Goal: Information Seeking & Learning: Understand process/instructions

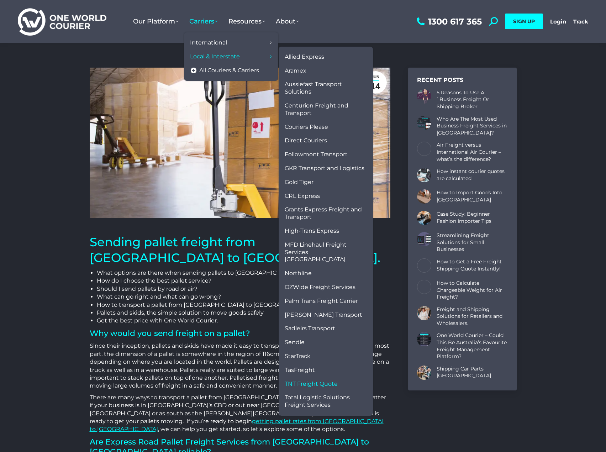
click at [313, 380] on span "TNT Freight Quote" at bounding box center [311, 383] width 53 height 7
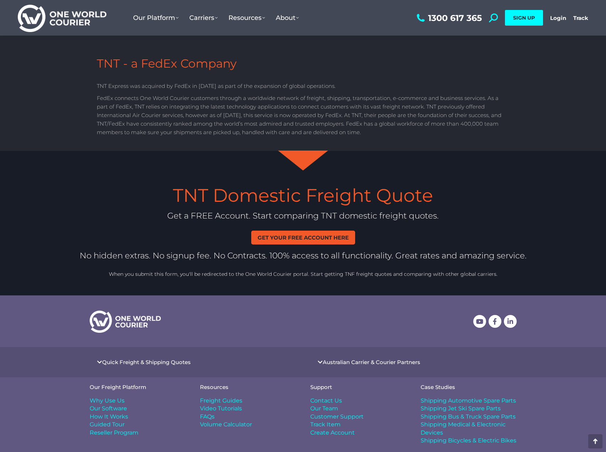
scroll to position [836, 0]
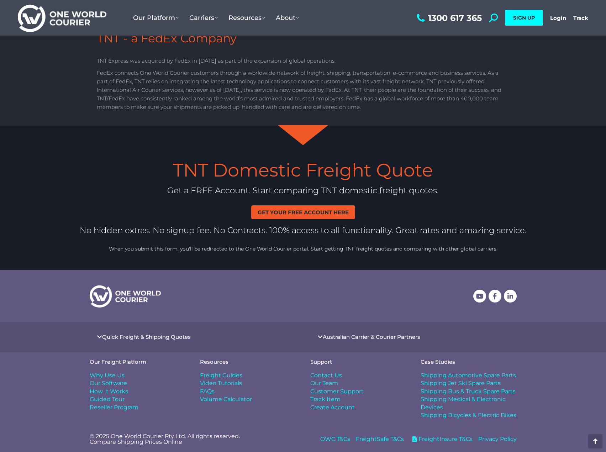
click at [273, 216] on link "Get your free account here" at bounding box center [303, 212] width 104 height 14
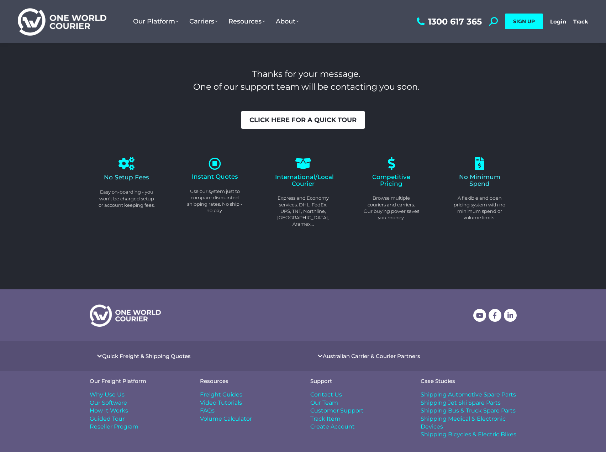
click at [292, 126] on link "Click here for a quick tour" at bounding box center [303, 120] width 124 height 18
